Goal: Task Accomplishment & Management: Manage account settings

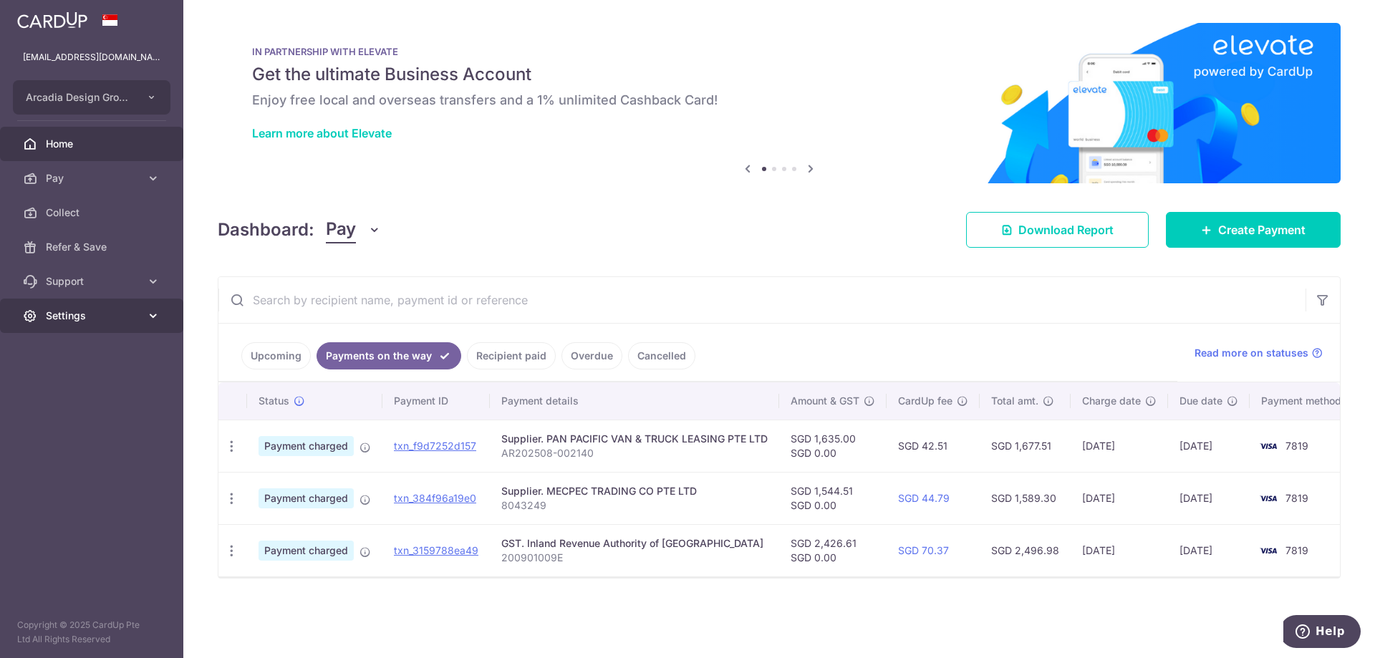
click at [104, 322] on span "Settings" at bounding box center [93, 316] width 95 height 14
click at [90, 387] on span "Logout" at bounding box center [93, 384] width 95 height 14
